Goal: Task Accomplishment & Management: Manage account settings

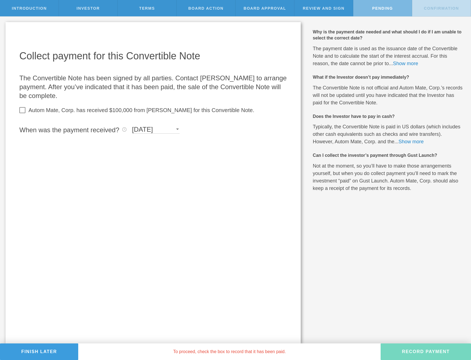
click at [66, 110] on label "Autom Mate, Corp. has received $100,000 from Jan Juul for this Convertible Note." at bounding box center [141, 110] width 226 height 8
click at [27, 110] on input "Autom Mate, Corp. has received $100,000 from Jan Juul for this Convertible Note." at bounding box center [22, 110] width 9 height 9
checkbox input "true"
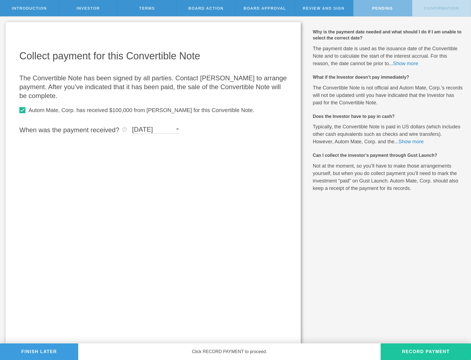
click at [412, 349] on button "Record Payment" at bounding box center [425, 352] width 90 height 17
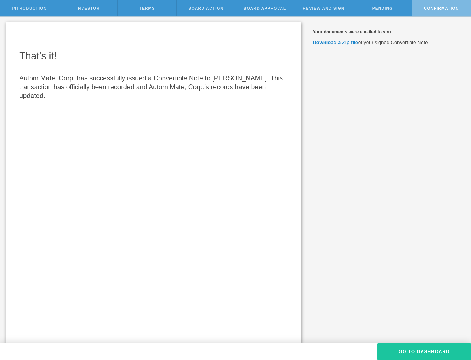
click at [414, 350] on button "Go To Dashboard" at bounding box center [424, 352] width 94 height 17
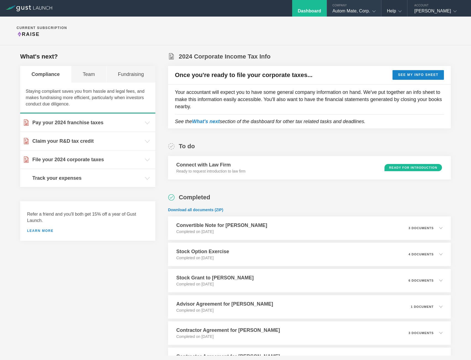
click at [348, 12] on div "Autom Mate, Corp." at bounding box center [353, 12] width 43 height 8
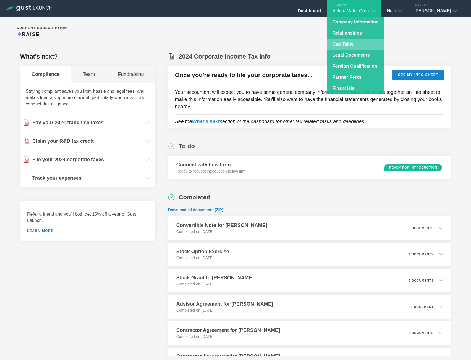
click at [347, 43] on link "Cap Table" at bounding box center [355, 44] width 57 height 11
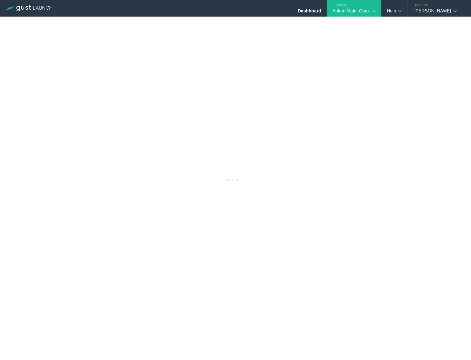
click at [266, 22] on div at bounding box center [235, 180] width 471 height 360
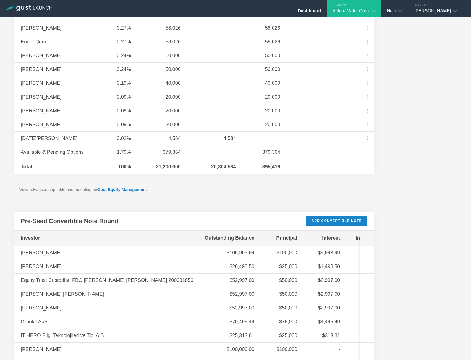
scroll to position [359, 0]
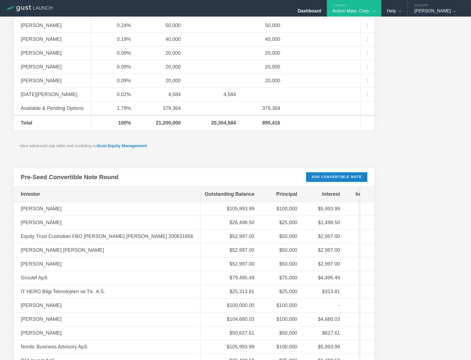
click at [199, 159] on div "Common Stock 8,800,000 Available Shares This is the number of shares that the c…" at bounding box center [194, 59] width 360 height 748
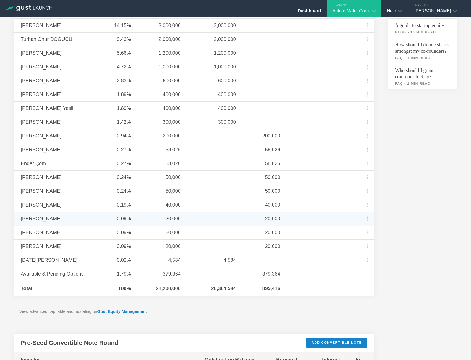
scroll to position [0, 0]
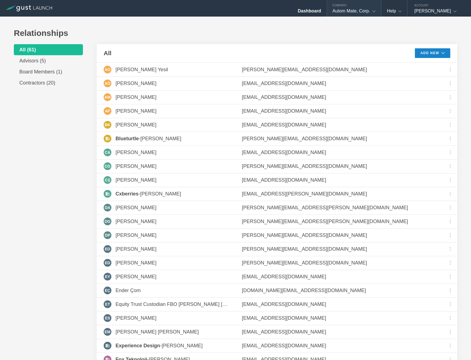
click at [348, 15] on div "Autom Mate, Corp." at bounding box center [353, 12] width 43 height 8
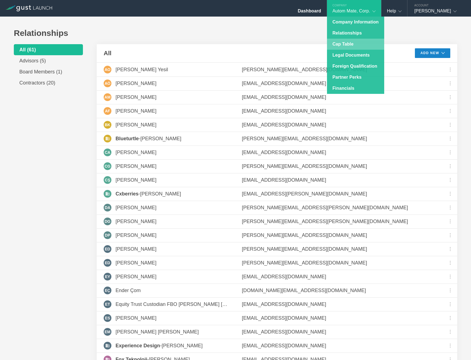
click at [347, 43] on link "Cap Table" at bounding box center [355, 44] width 57 height 11
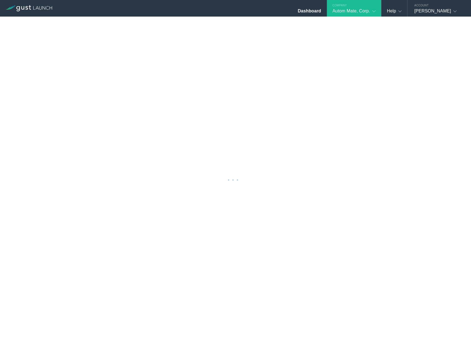
click at [296, 27] on div at bounding box center [235, 180] width 471 height 360
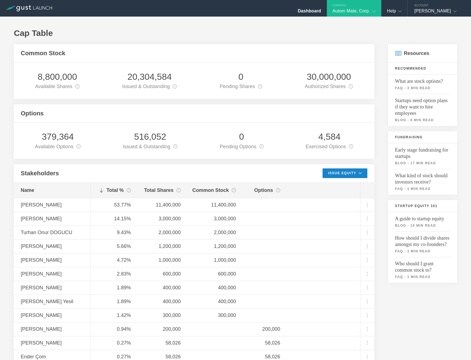
click at [354, 14] on div "Autom Mate, Corp." at bounding box center [353, 12] width 43 height 8
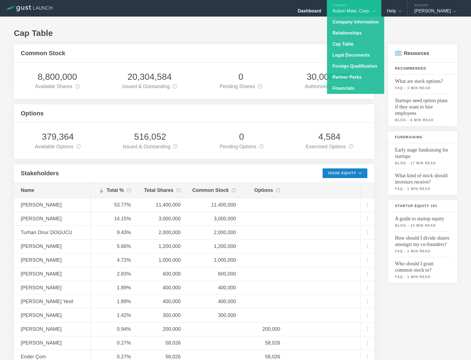
click at [311, 37] on h1 "Cap Table" at bounding box center [235, 33] width 443 height 11
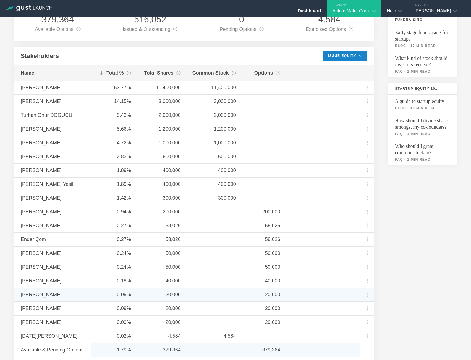
scroll to position [193, 0]
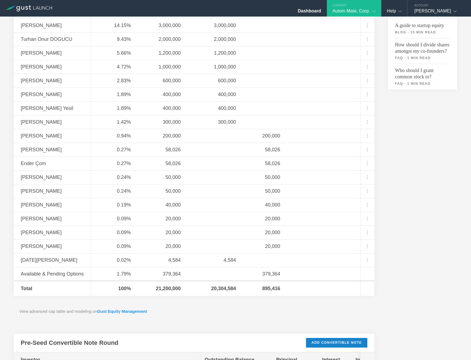
click at [128, 310] on link "Gust Equity Management" at bounding box center [122, 311] width 50 height 5
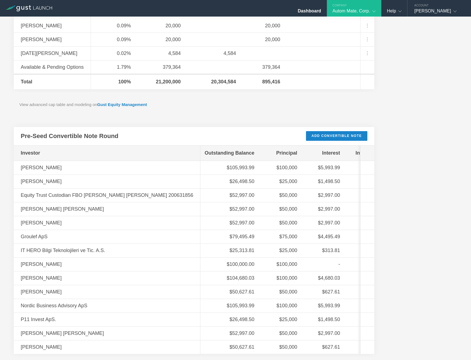
scroll to position [442, 0]
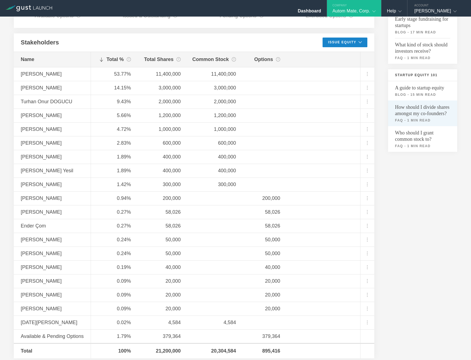
scroll to position [0, 0]
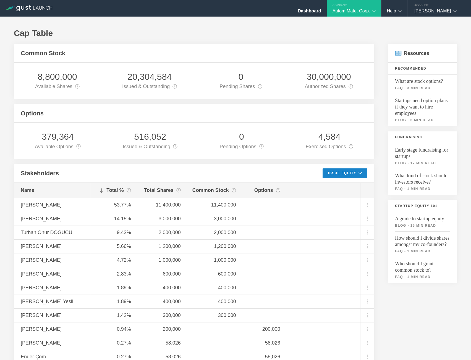
drag, startPoint x: 193, startPoint y: 31, endPoint x: 140, endPoint y: 5, distance: 59.3
click at [192, 30] on h1 "Cap Table" at bounding box center [235, 33] width 443 height 11
click at [157, 48] on div "Common Stock" at bounding box center [194, 53] width 360 height 19
